Goal: Task Accomplishment & Management: Use online tool/utility

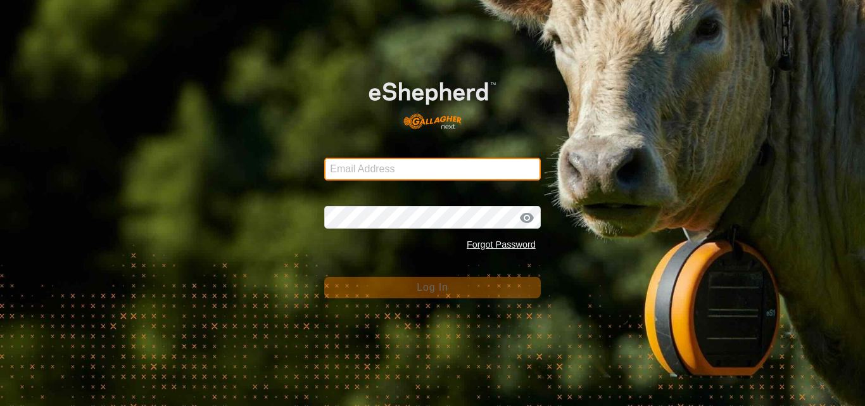
click at [362, 165] on input "Email Address" at bounding box center [432, 169] width 216 height 23
type input "[EMAIL_ADDRESS][DOMAIN_NAME]"
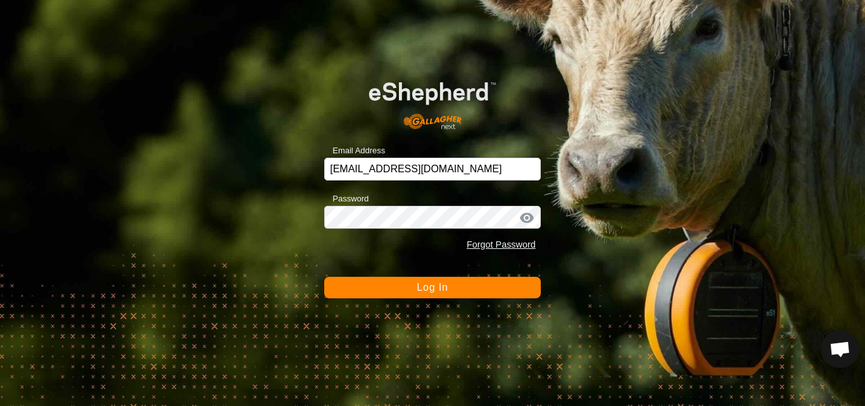
click at [421, 292] on span "Log In" at bounding box center [432, 287] width 31 height 11
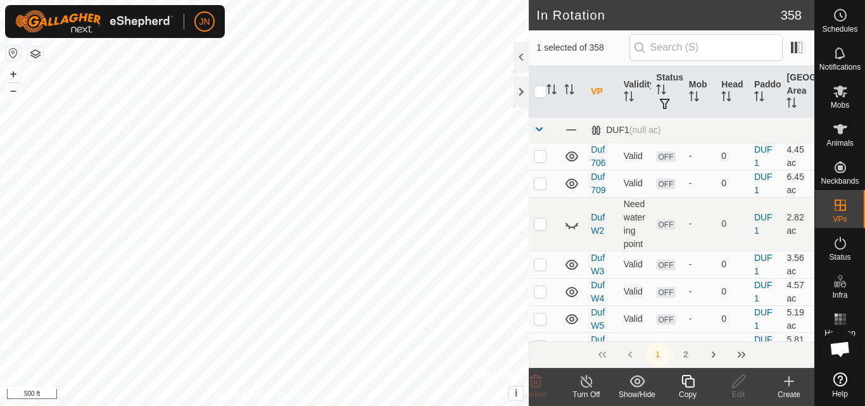
click at [686, 381] on icon at bounding box center [687, 381] width 13 height 13
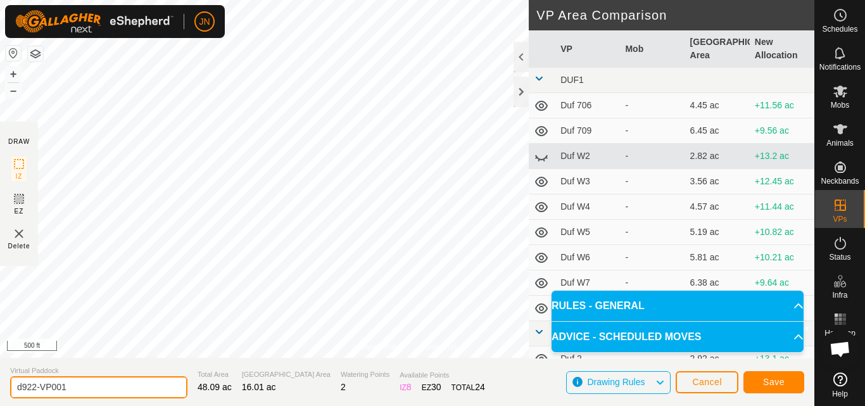
click at [71, 390] on input "d922-VP001" at bounding box center [98, 387] width 177 height 22
type input "d923"
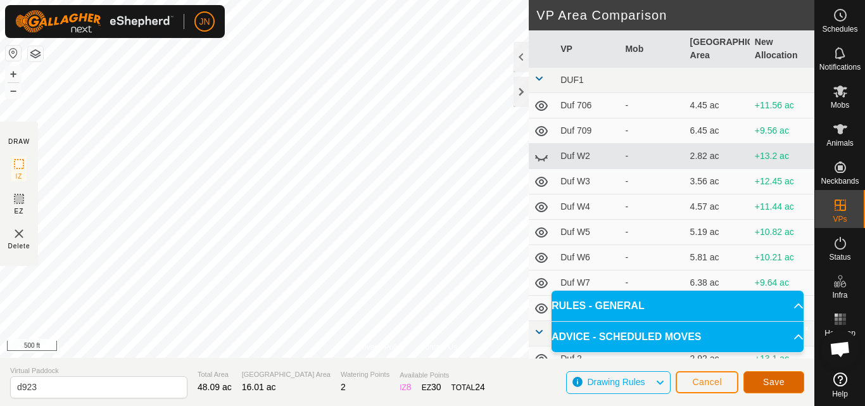
click at [774, 377] on span "Save" at bounding box center [774, 382] width 22 height 10
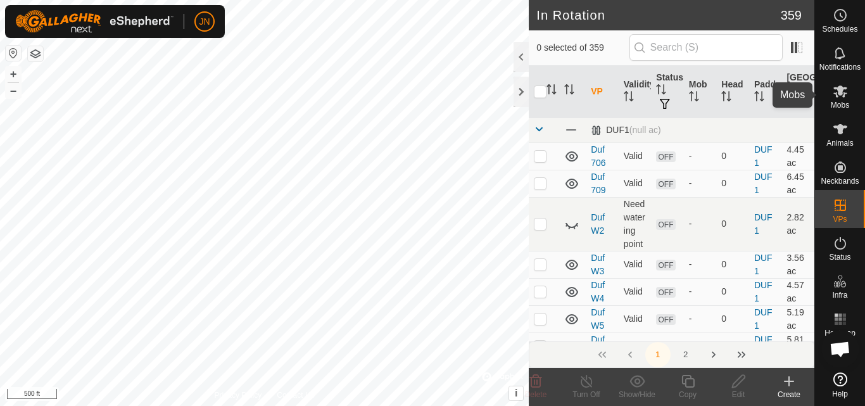
click at [841, 94] on icon at bounding box center [840, 91] width 14 height 12
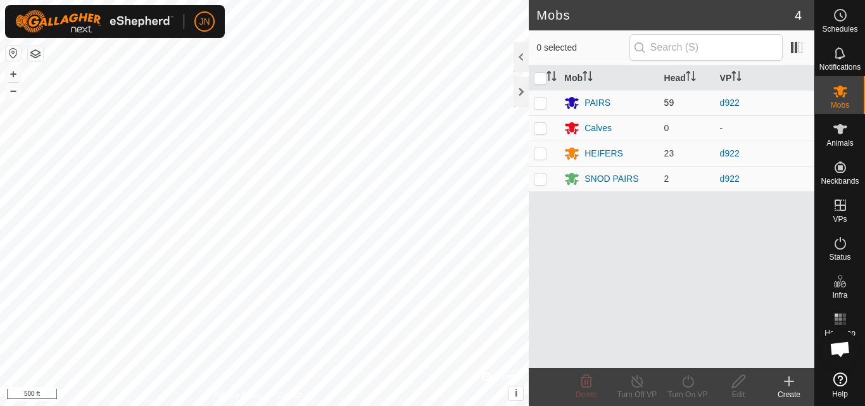
click at [538, 103] on p-checkbox at bounding box center [540, 102] width 13 height 10
checkbox input "true"
click at [541, 151] on p-checkbox at bounding box center [540, 153] width 13 height 10
checkbox input "true"
click at [536, 177] on p-checkbox at bounding box center [540, 178] width 13 height 10
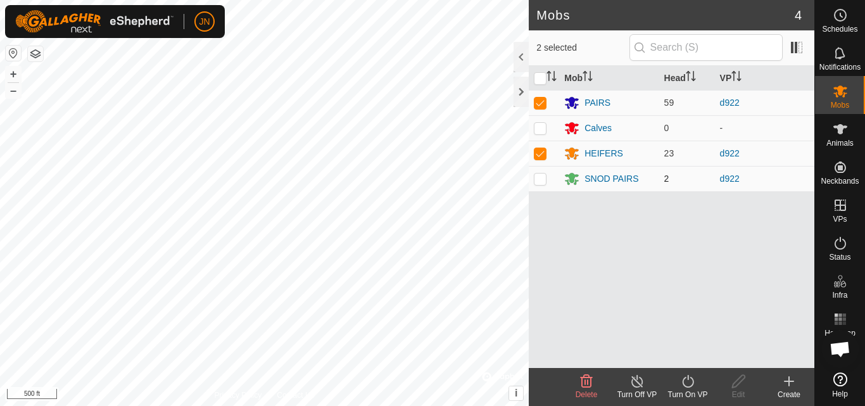
checkbox input "true"
click at [694, 380] on icon at bounding box center [688, 380] width 16 height 15
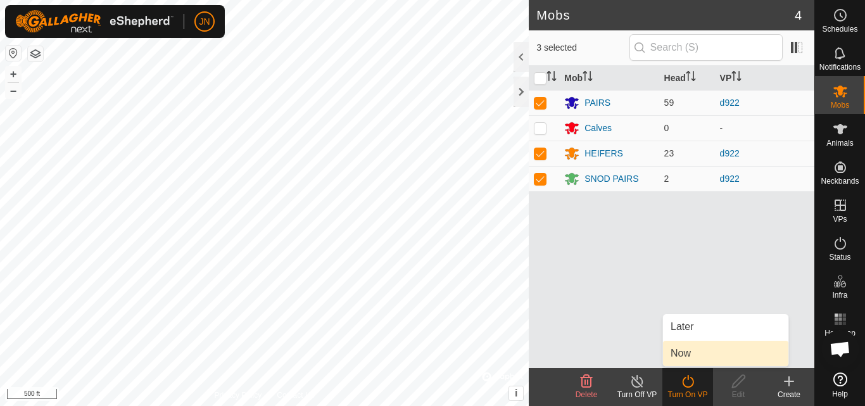
click at [682, 351] on link "Now" at bounding box center [725, 353] width 125 height 25
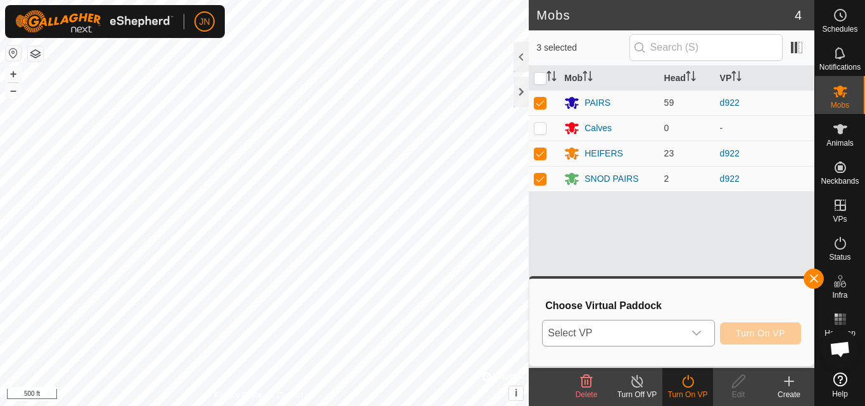
click at [635, 332] on span "Select VP" at bounding box center [613, 332] width 141 height 25
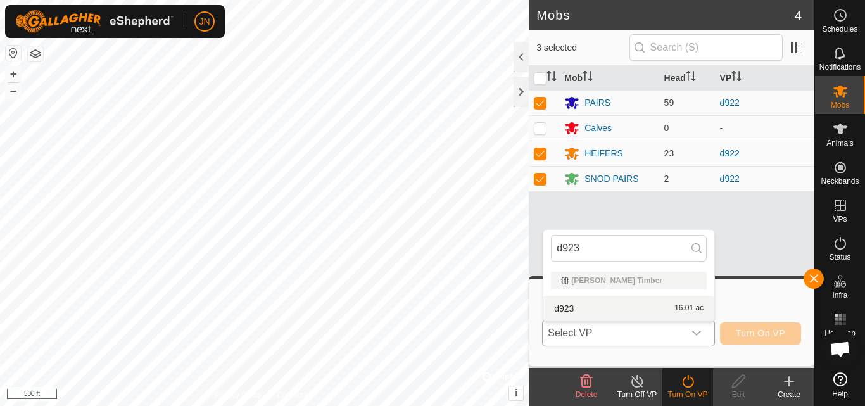
type input "d923"
click at [637, 306] on li "d923 16.01 ac" at bounding box center [628, 308] width 171 height 25
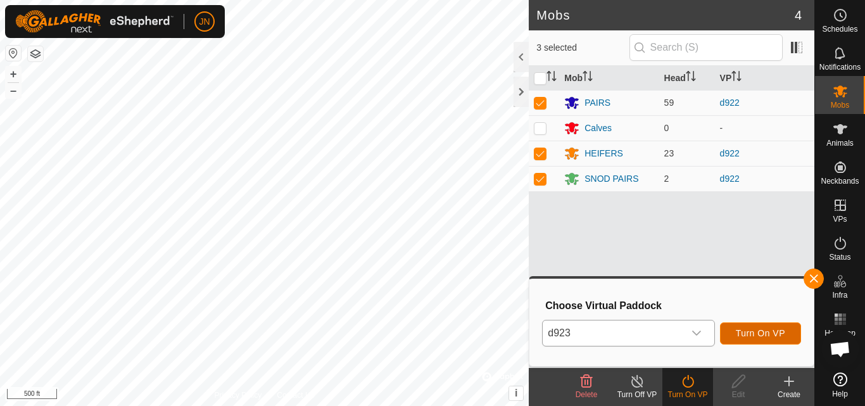
click at [758, 329] on span "Turn On VP" at bounding box center [760, 333] width 49 height 10
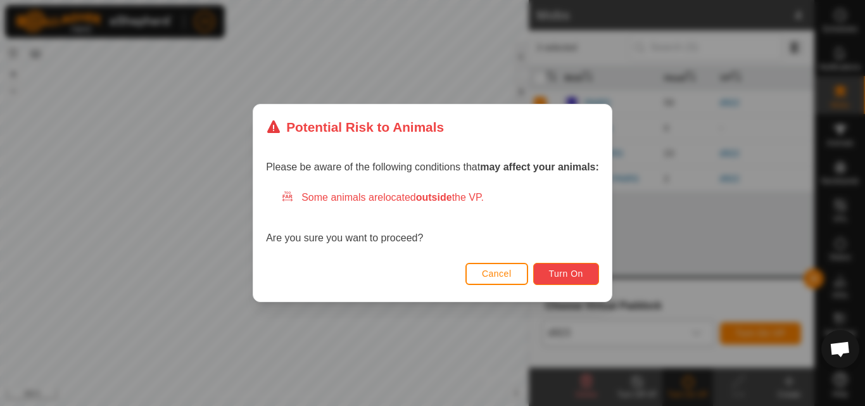
click at [578, 275] on span "Turn On" at bounding box center [566, 273] width 34 height 10
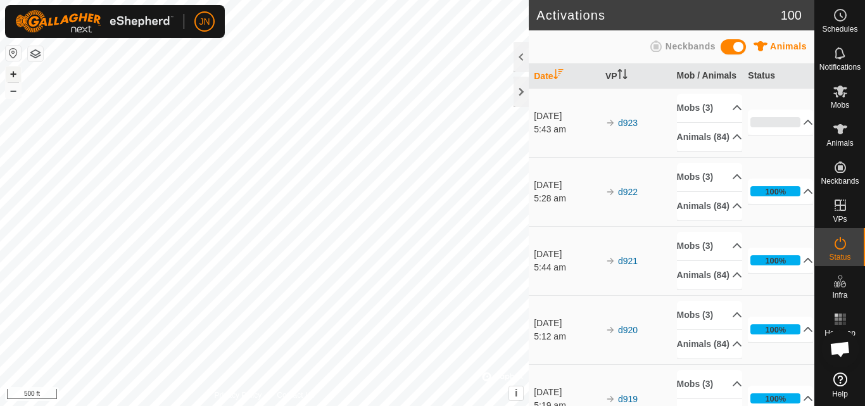
click at [17, 72] on button "+" at bounding box center [13, 73] width 15 height 15
click at [15, 94] on button "–" at bounding box center [13, 90] width 15 height 15
